Goal: Check status

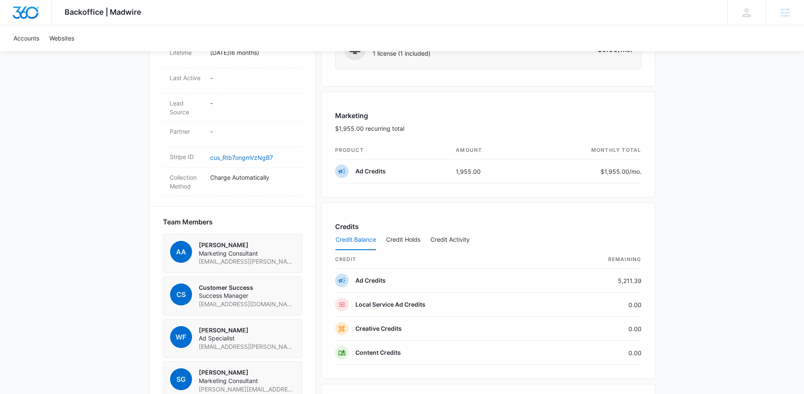
scroll to position [313, 0]
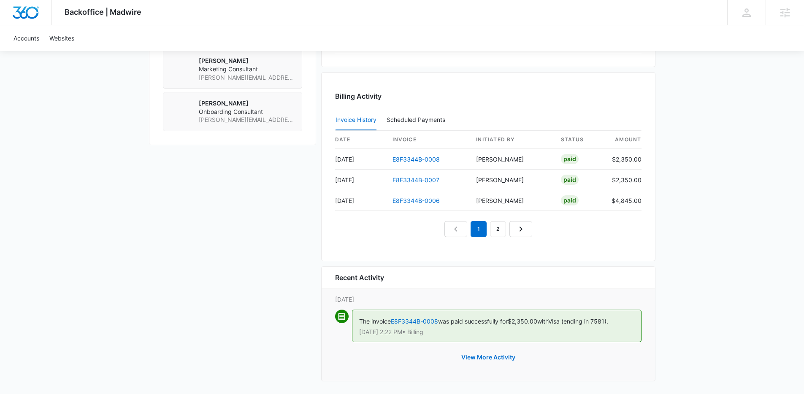
scroll to position [757, 0]
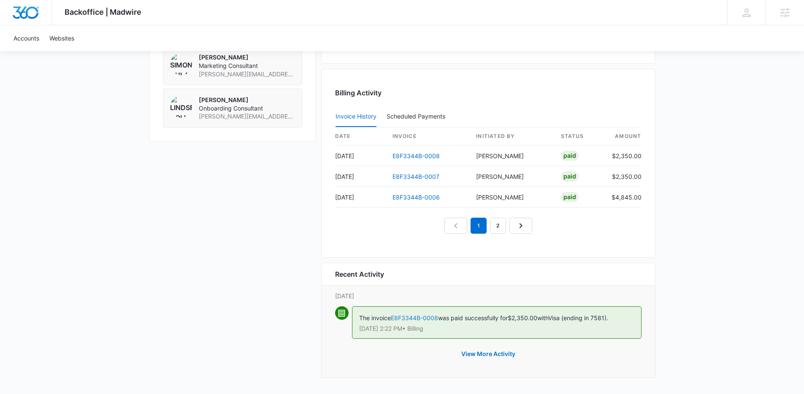
click at [415, 321] on link "E8F3344B-0008" at bounding box center [414, 317] width 47 height 7
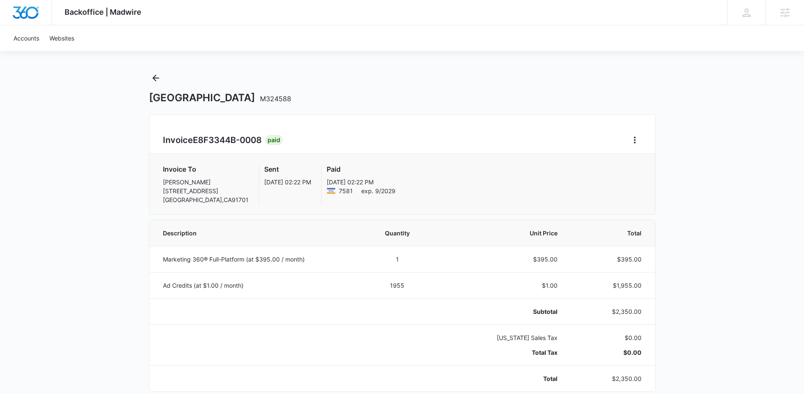
scroll to position [8, 0]
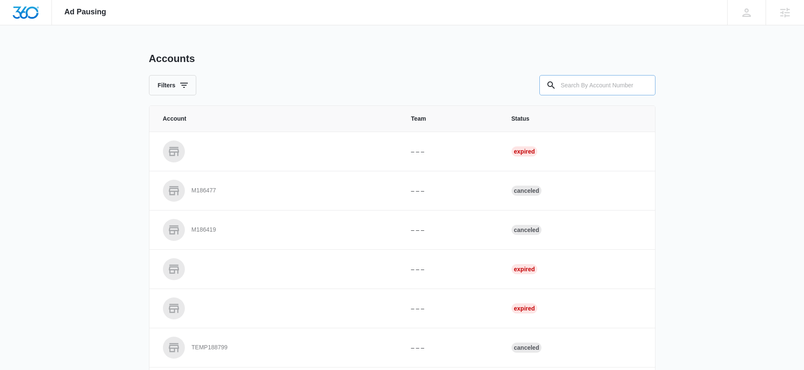
click at [620, 84] on input "text" at bounding box center [597, 85] width 116 height 20
paste input "M332527"
type input "M332527"
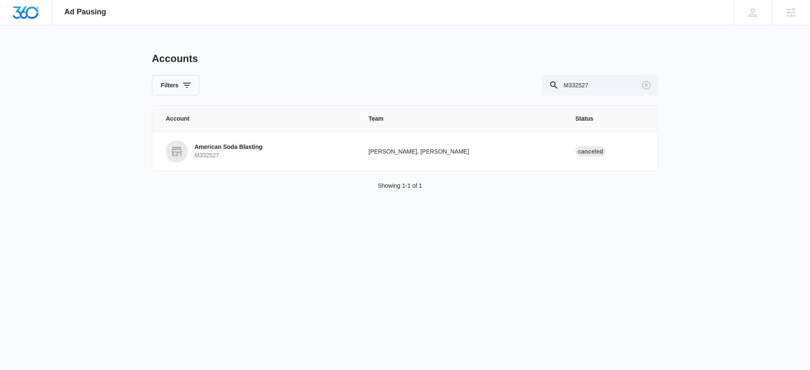
click at [250, 153] on p "M332527" at bounding box center [229, 155] width 68 height 8
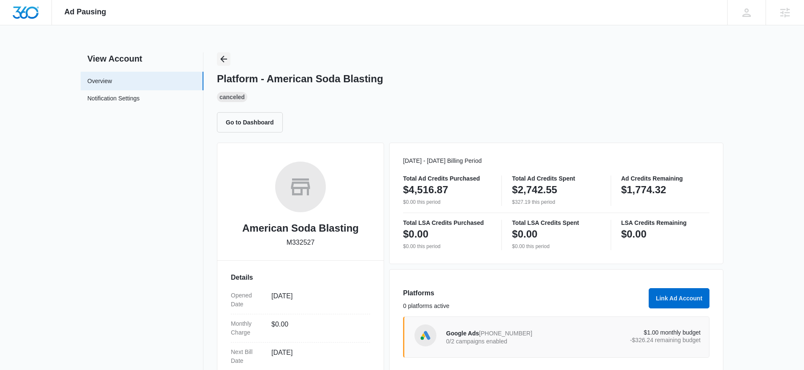
click at [227, 59] on icon "Back" at bounding box center [224, 59] width 10 height 10
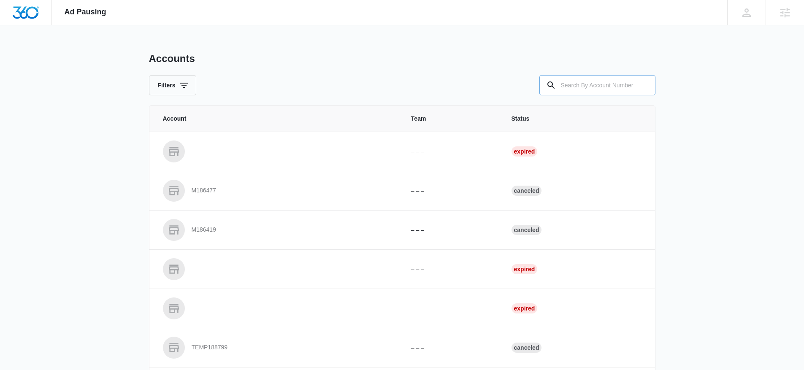
click at [598, 94] on input "text" at bounding box center [597, 85] width 116 height 20
paste input "M335175"
type input "M335175"
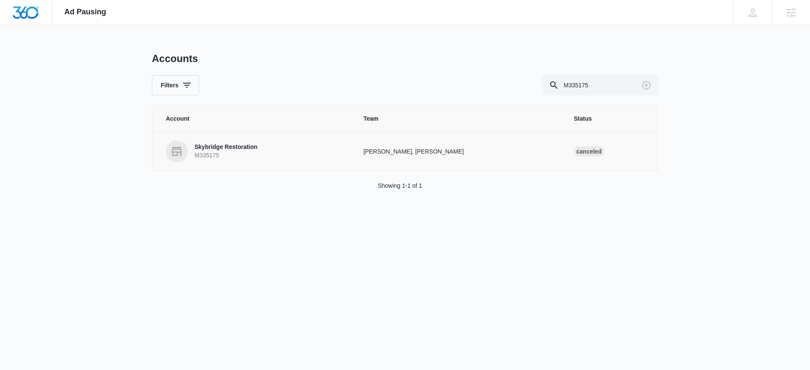
click at [216, 148] on p "Skybridge Restoration" at bounding box center [226, 147] width 63 height 8
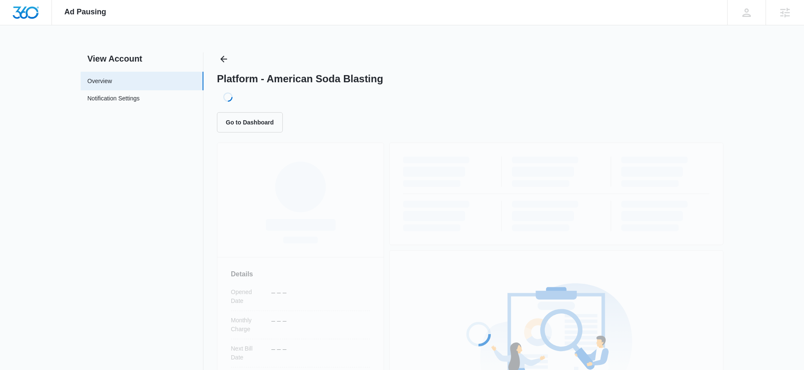
click at [219, 146] on div "Loading... Details Opened Date – – – Monthly Charge – – – Next Bill Date – – – …" at bounding box center [470, 326] width 506 height 366
